Goal: Navigation & Orientation: Find specific page/section

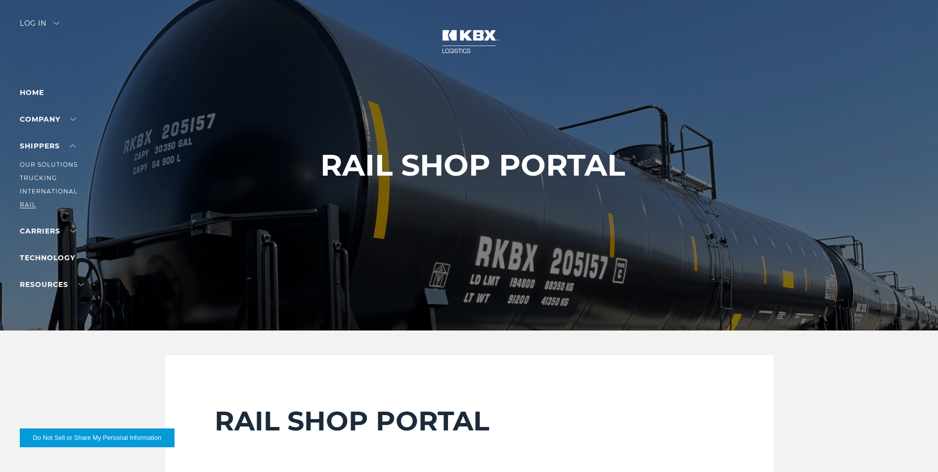
click at [29, 203] on link "RAIL" at bounding box center [28, 204] width 16 height 7
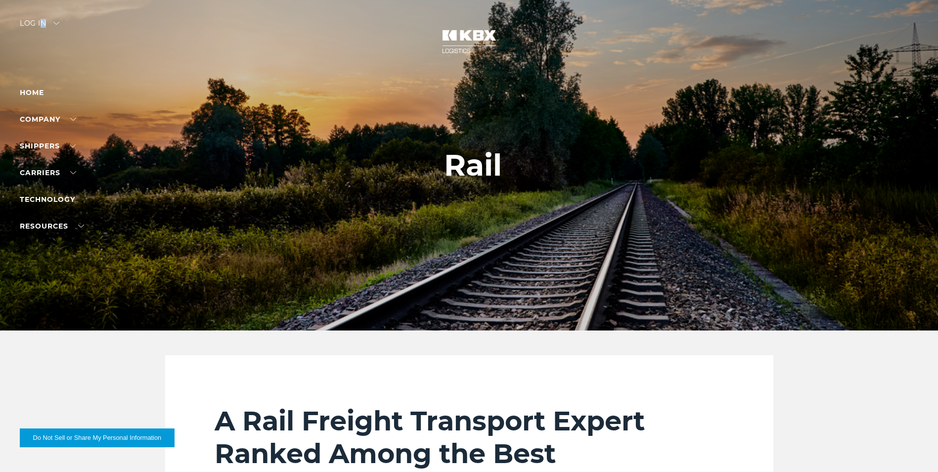
click at [43, 21] on div "Log in" at bounding box center [40, 27] width 40 height 14
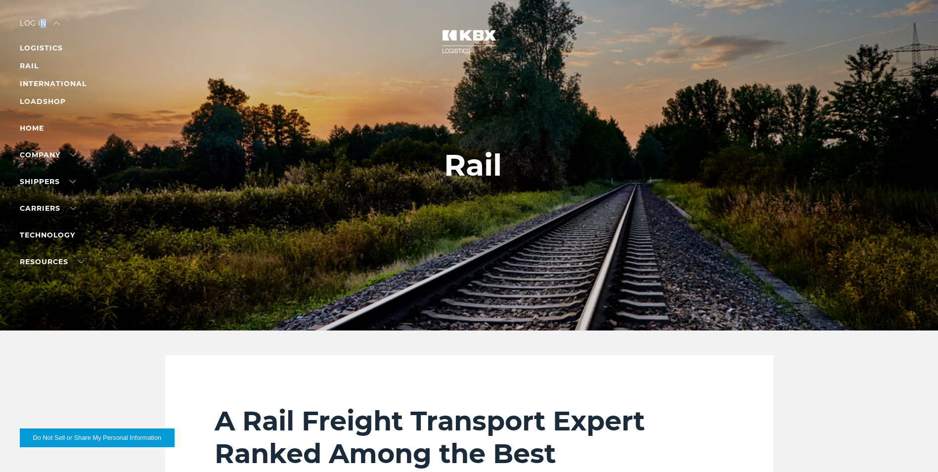
drag, startPoint x: 43, startPoint y: 21, endPoint x: 144, endPoint y: 88, distance: 121.3
click at [144, 88] on div at bounding box center [472, 165] width 945 height 330
click at [33, 64] on link "RAIL" at bounding box center [29, 65] width 19 height 9
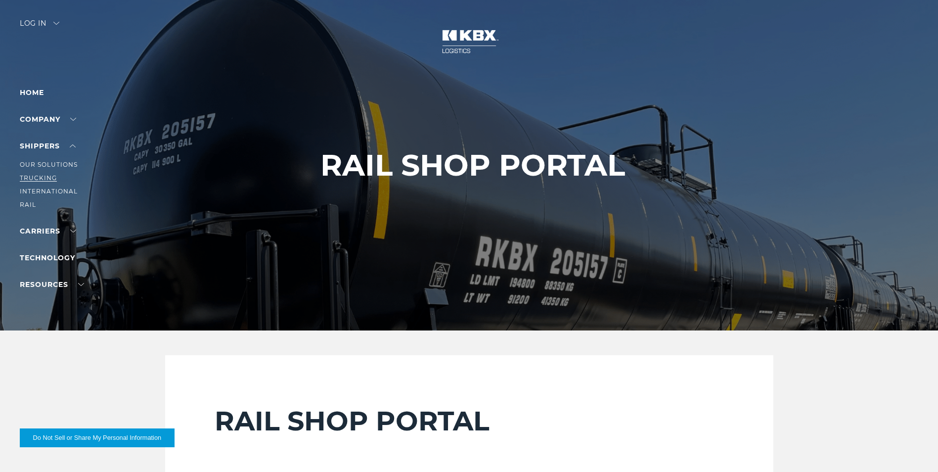
click at [45, 176] on link "Trucking" at bounding box center [38, 177] width 37 height 7
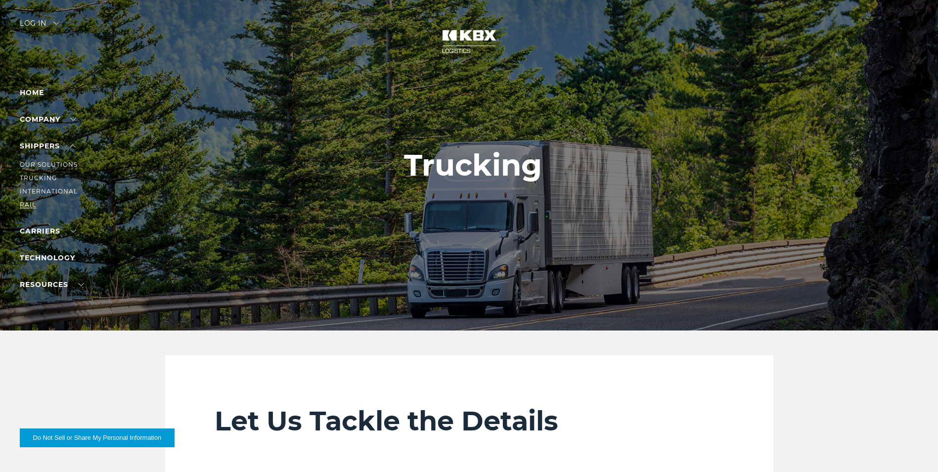
click at [26, 203] on link "RAIL" at bounding box center [28, 204] width 16 height 7
